Goal: Navigation & Orientation: Find specific page/section

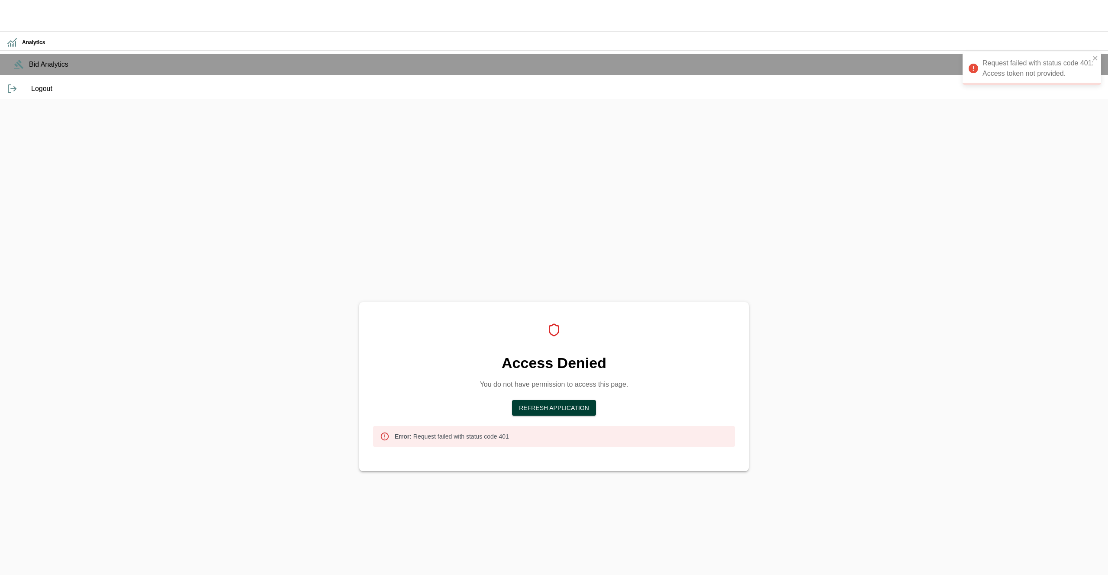
click at [545, 400] on button "Refresh Application" at bounding box center [554, 408] width 84 height 16
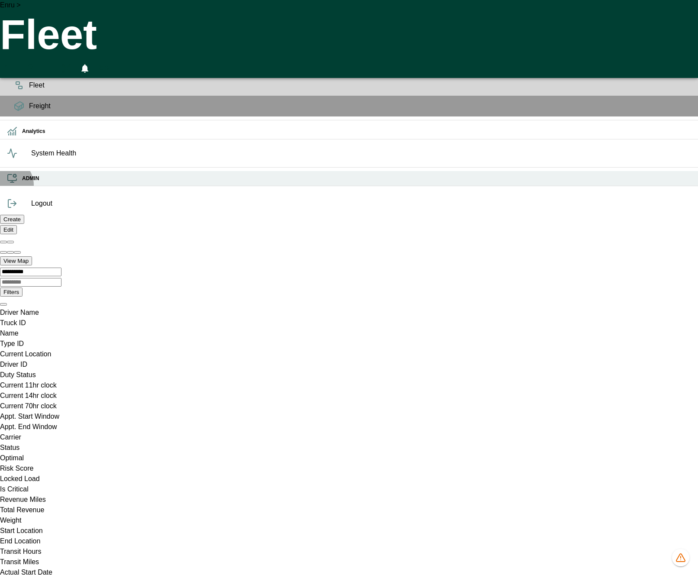
click at [6, 186] on div "ADMIN" at bounding box center [349, 178] width 698 height 15
